Goal: Transaction & Acquisition: Purchase product/service

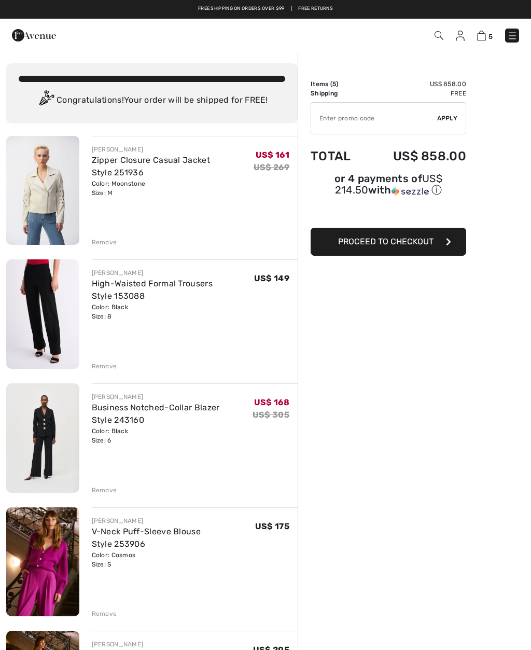
click at [328, 123] on input "TEXT" at bounding box center [374, 118] width 126 height 31
type input "EXTRA15"
click at [446, 117] on span "Apply" at bounding box center [447, 118] width 21 height 9
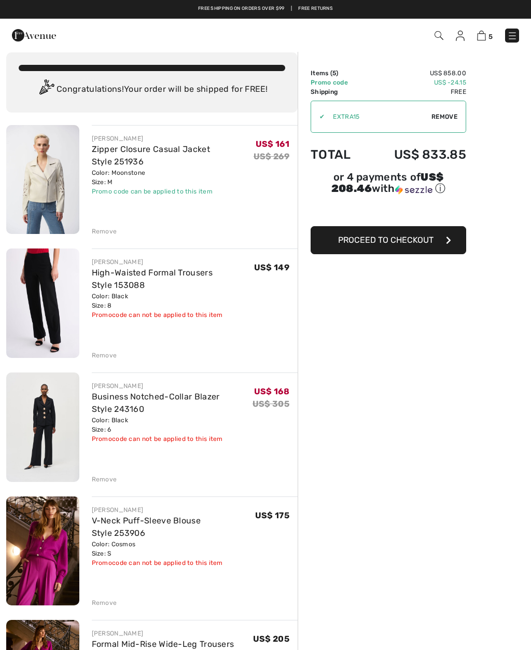
scroll to position [10, 0]
click at [106, 404] on link "Business Notched-Collar Blazer Style 243160" at bounding box center [156, 403] width 128 height 22
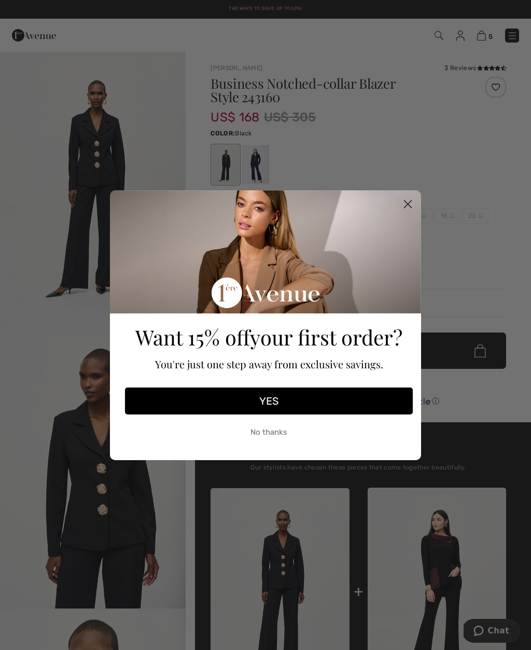
click at [414, 205] on circle "Close dialog" at bounding box center [407, 203] width 17 height 17
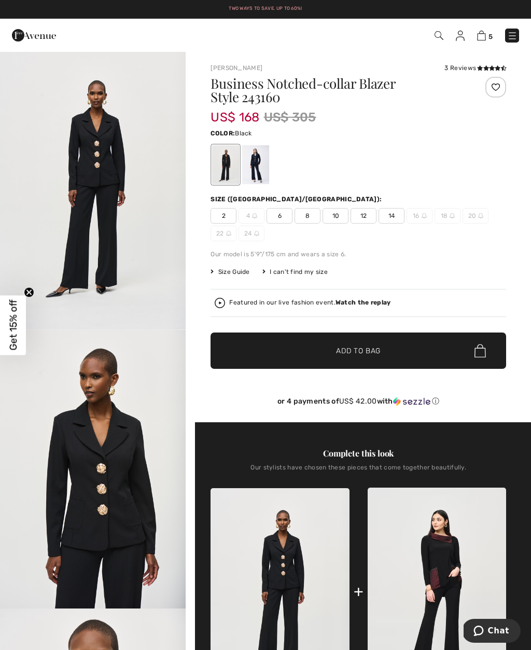
click at [109, 178] on img "1 / 6" at bounding box center [93, 190] width 186 height 278
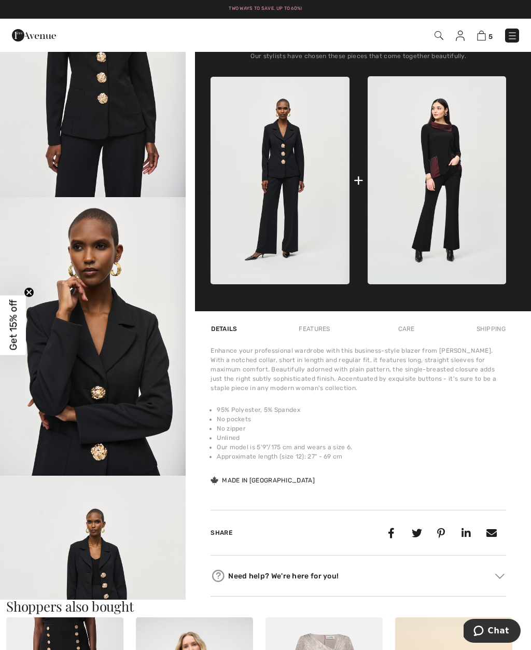
click at [125, 384] on img "3 / 6" at bounding box center [93, 336] width 186 height 278
click at [484, 37] on img at bounding box center [481, 36] width 9 height 10
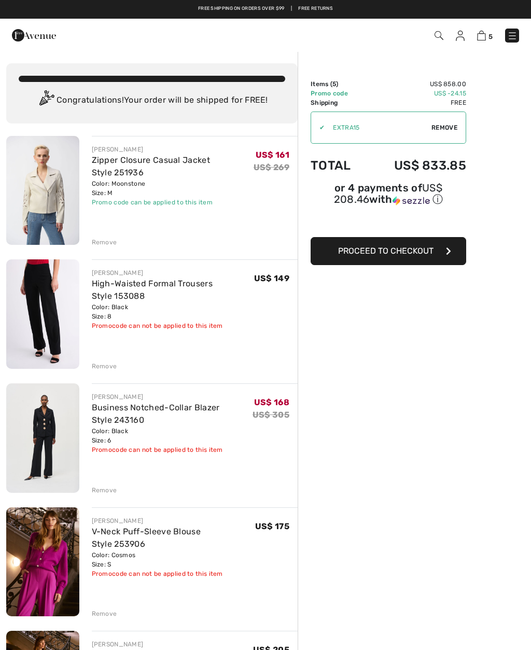
click at [108, 370] on div "Remove" at bounding box center [104, 365] width 25 height 9
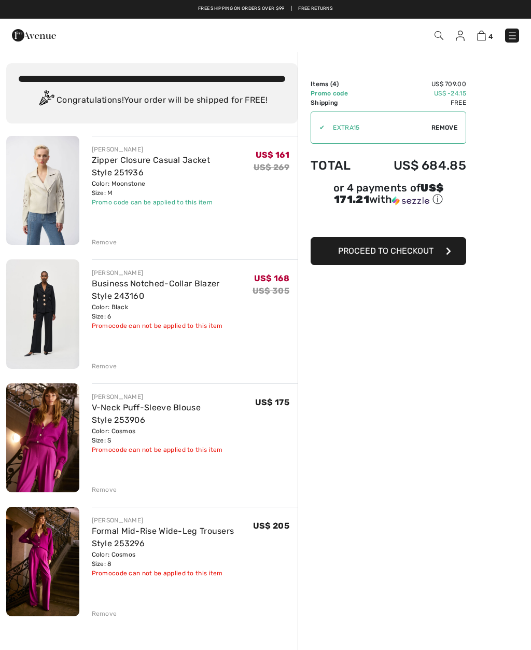
click at [109, 368] on div "Remove" at bounding box center [104, 365] width 25 height 9
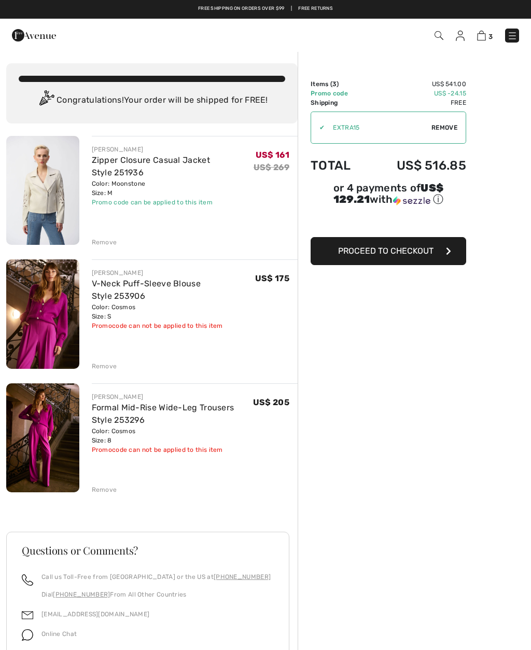
click at [101, 244] on div "Remove" at bounding box center [104, 241] width 25 height 9
